Goal: Task Accomplishment & Management: Manage account settings

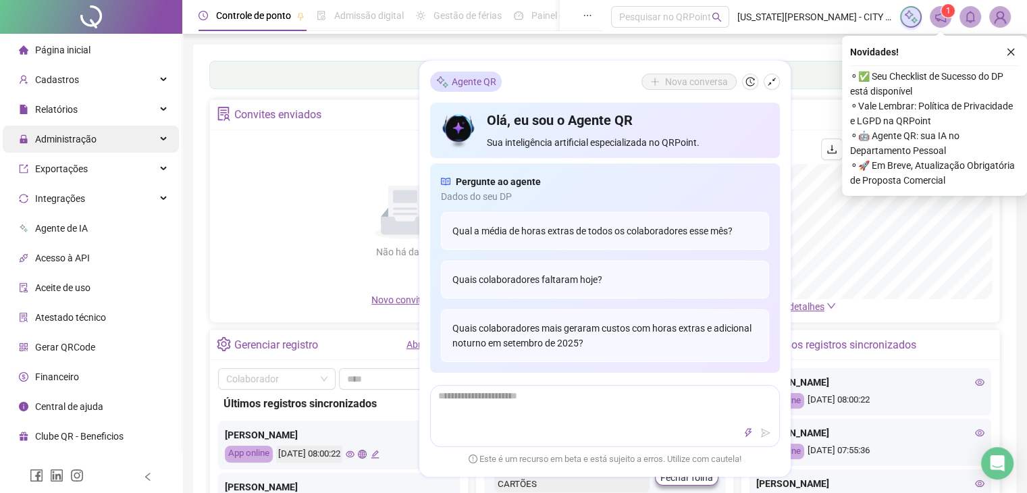
click at [103, 141] on div "Administração" at bounding box center [91, 139] width 176 height 27
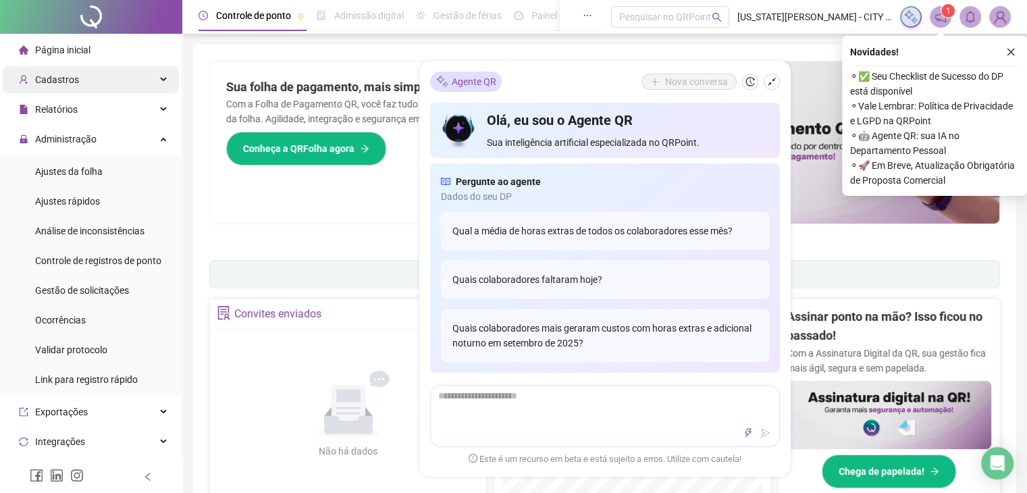
click at [134, 80] on div "Cadastros" at bounding box center [91, 79] width 176 height 27
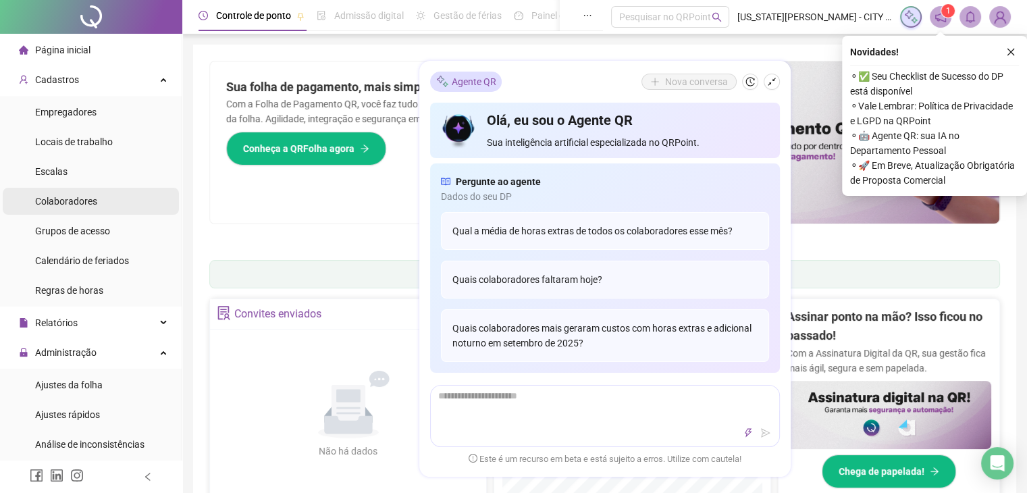
click at [82, 198] on span "Colaboradores" at bounding box center [66, 201] width 62 height 11
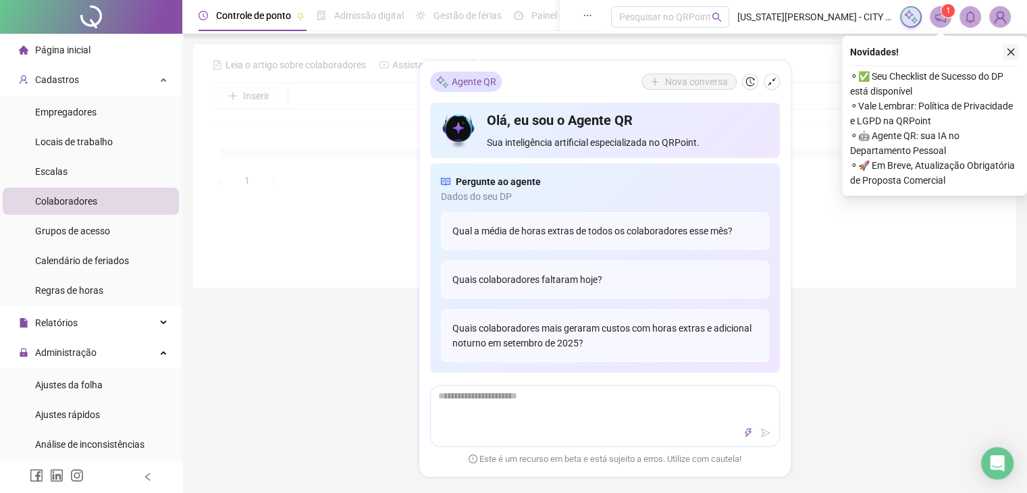
click at [1007, 48] on icon "close" at bounding box center [1010, 51] width 9 height 9
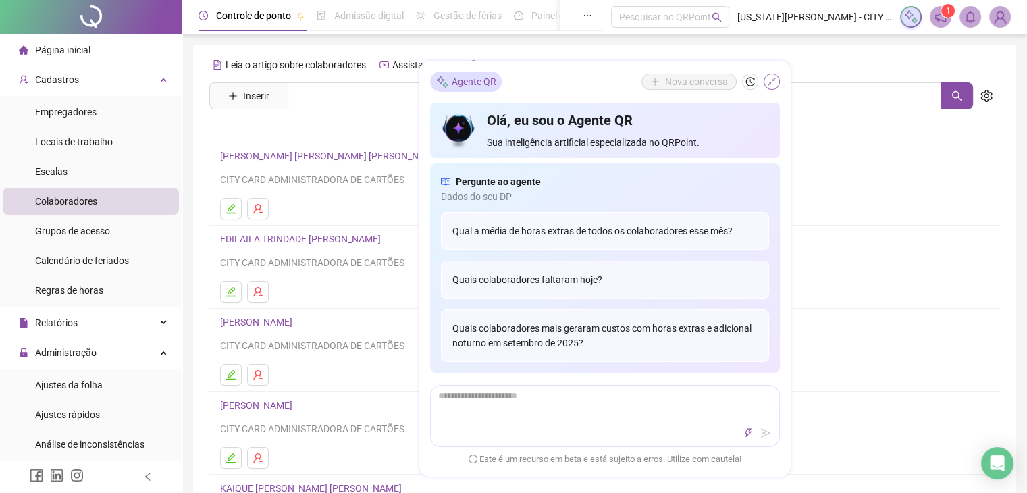
click at [776, 87] on button "button" at bounding box center [771, 82] width 16 height 16
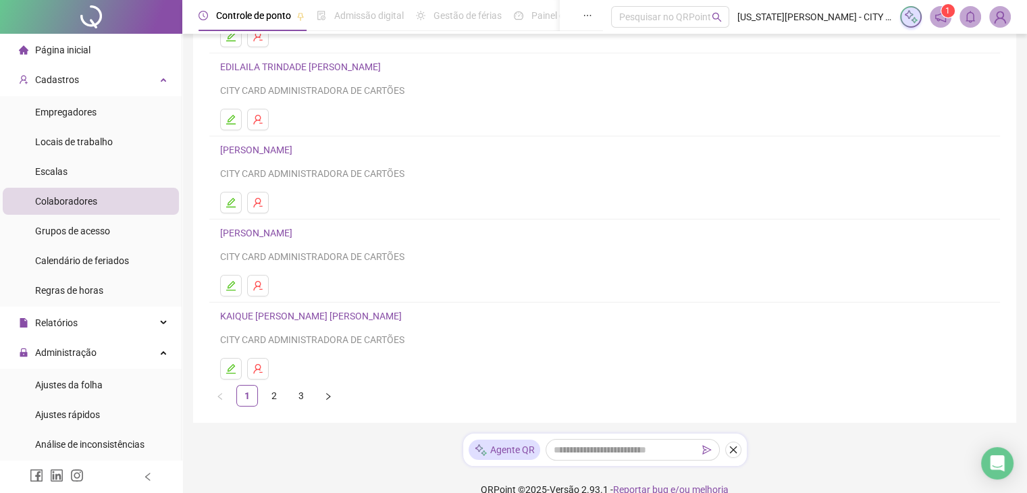
scroll to position [192, 0]
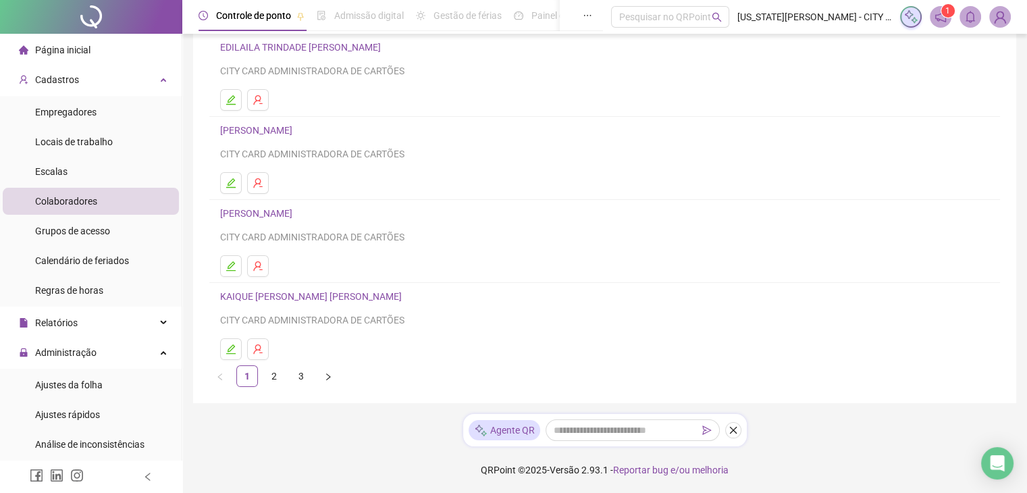
click at [281, 296] on link "[PERSON_NAME]" at bounding box center [313, 296] width 186 height 11
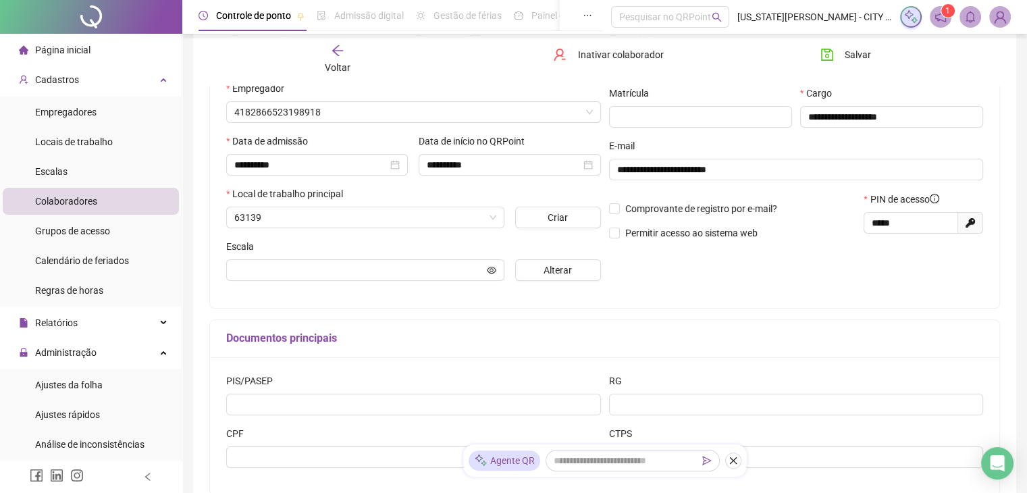
type input "**********"
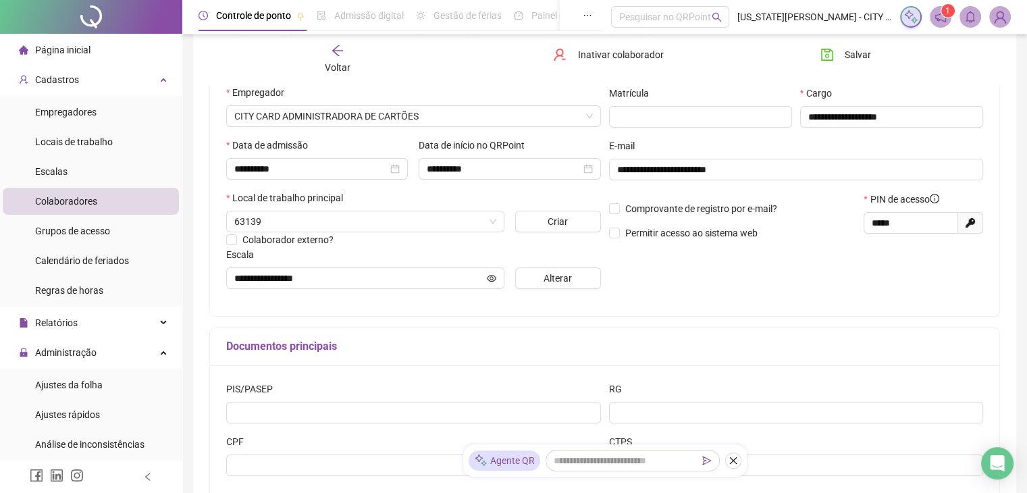
scroll to position [198, 0]
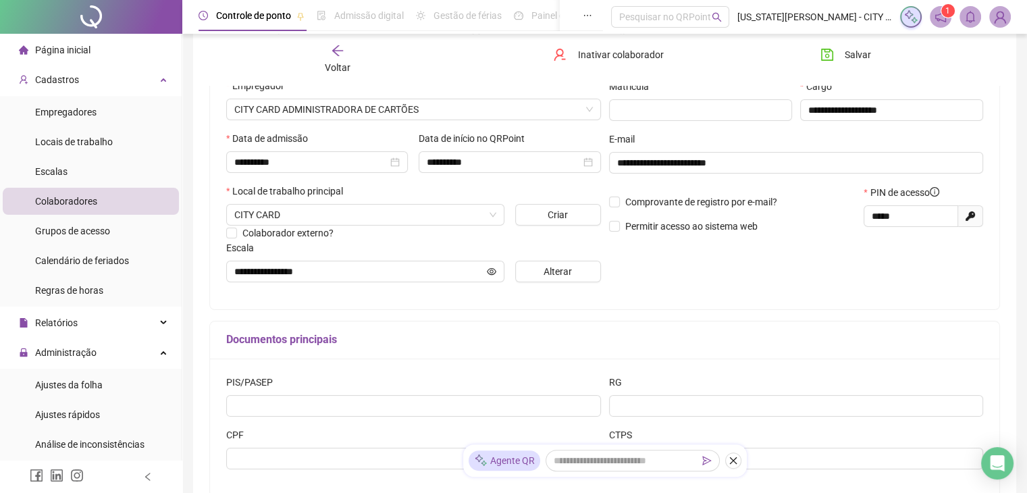
click at [74, 47] on span "Página inicial" at bounding box center [62, 50] width 55 height 11
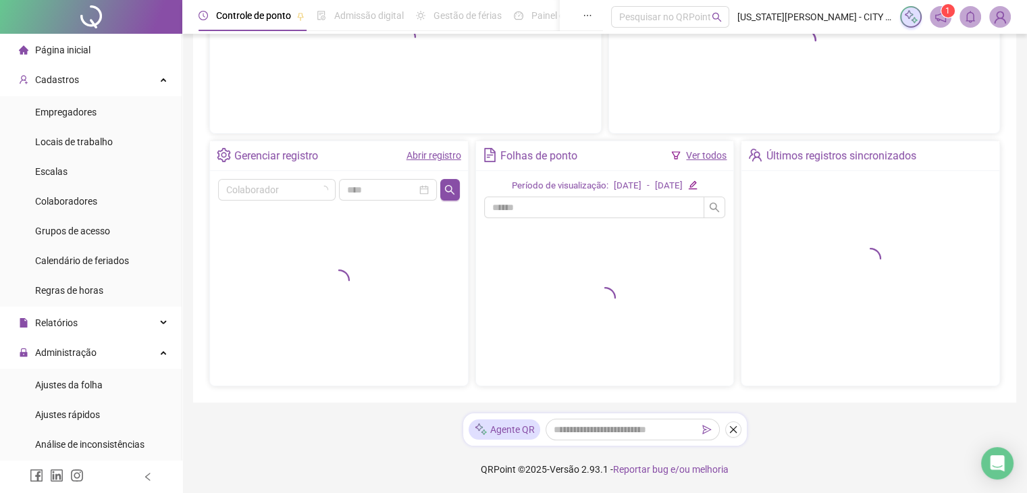
scroll to position [188, 0]
